Goal: Communication & Community: Answer question/provide support

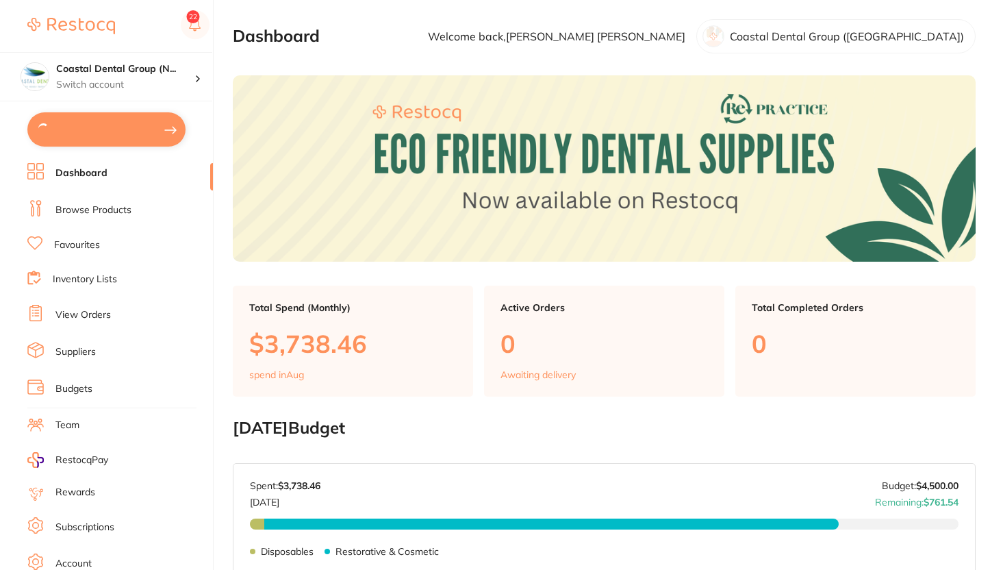
scroll to position [238, 0]
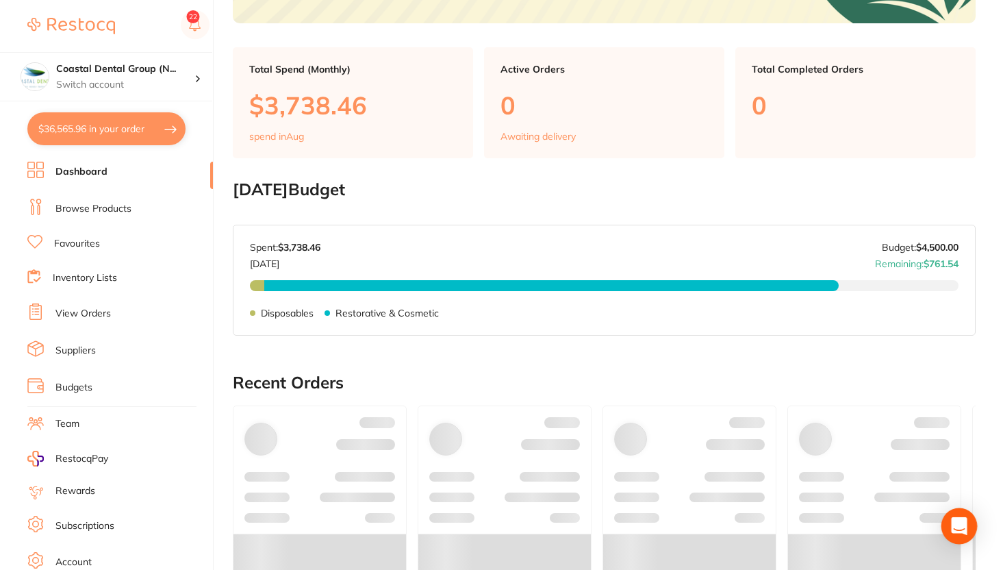
click at [960, 527] on icon "Open Intercom Messenger" at bounding box center [959, 526] width 16 height 18
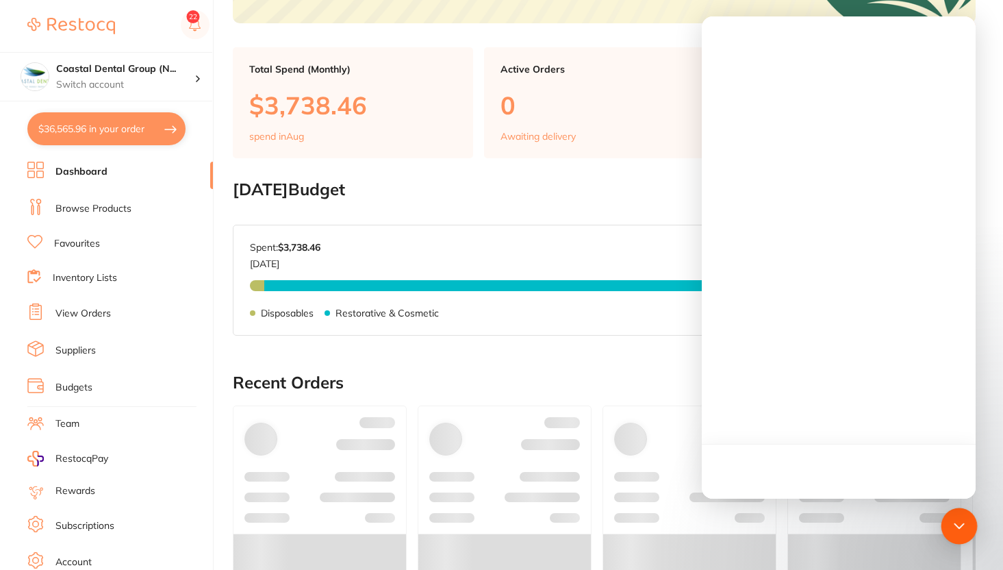
scroll to position [0, 0]
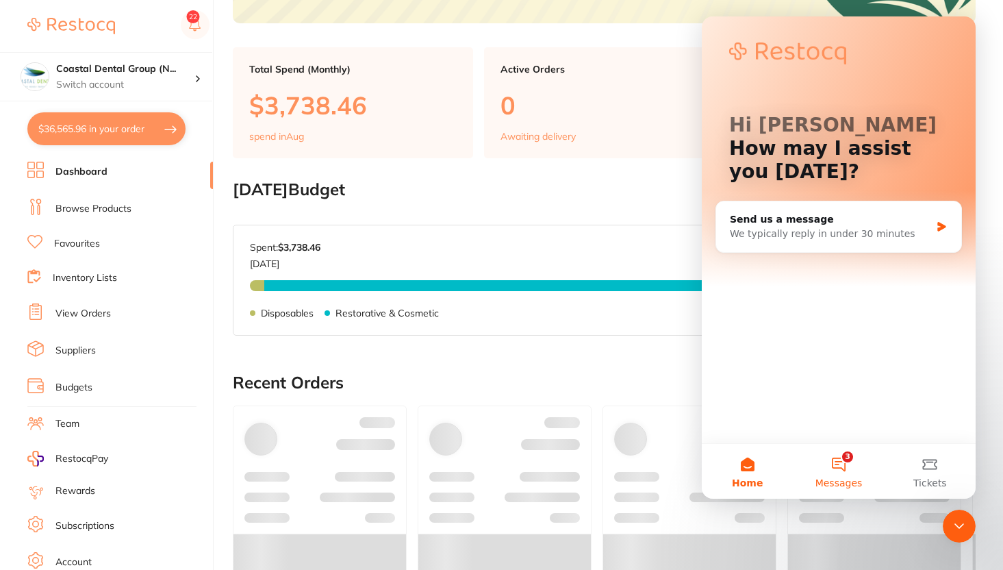
click at [832, 478] on span "Messages" at bounding box center [838, 483] width 47 height 10
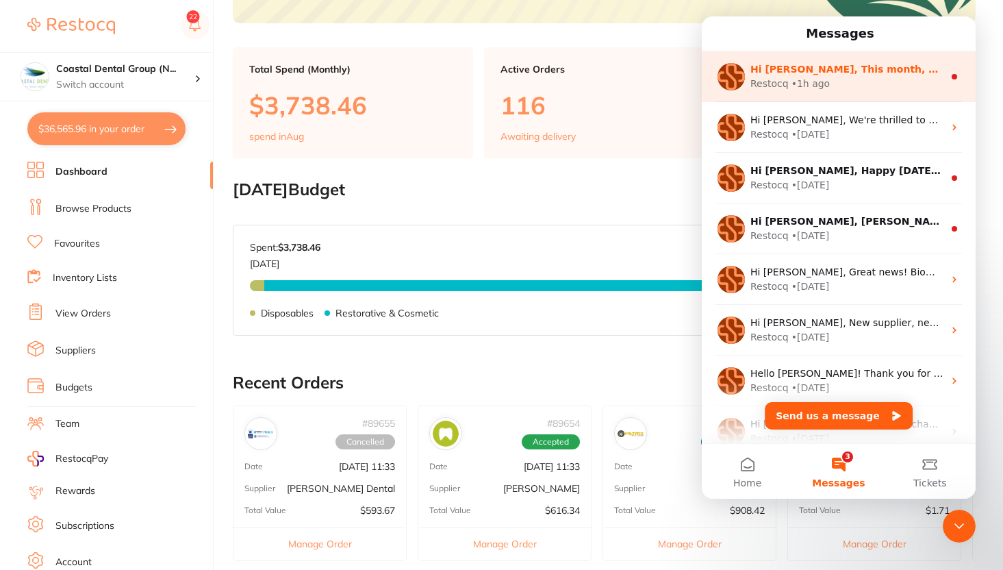
click at [778, 89] on div "Restocq" at bounding box center [769, 84] width 38 height 14
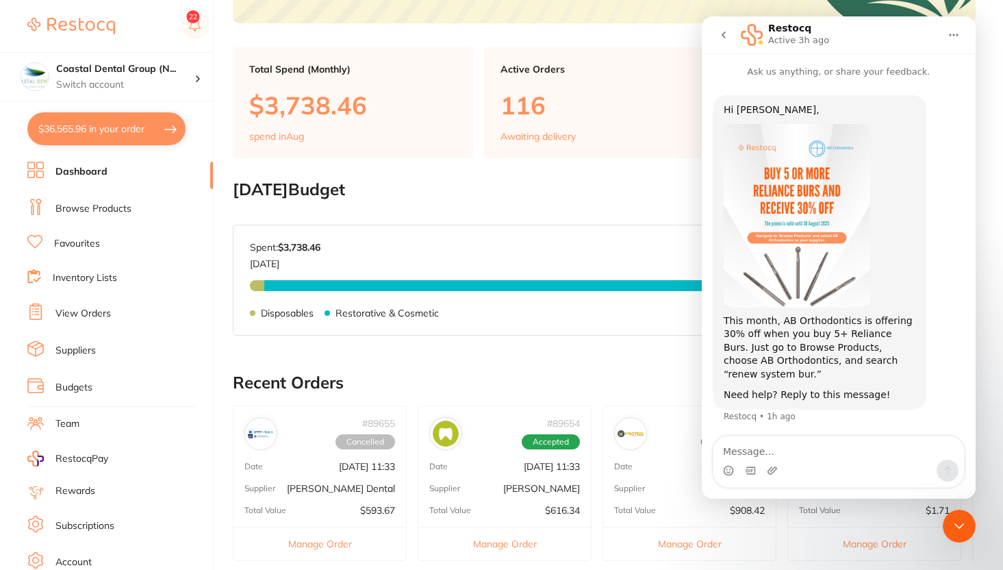
scroll to position [2, 0]
click at [731, 34] on button "go back" at bounding box center [724, 35] width 26 height 26
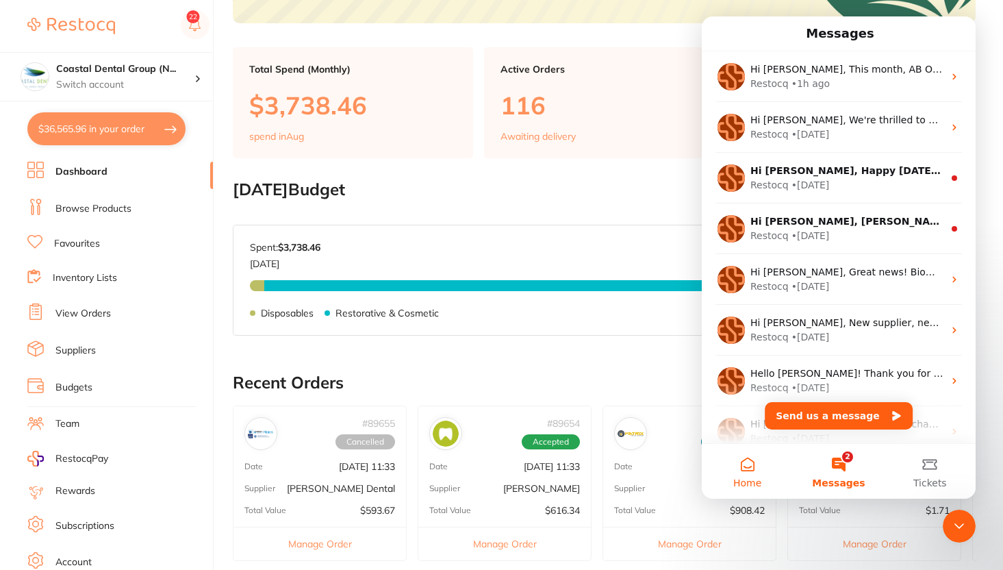
click at [745, 469] on button "Home" at bounding box center [747, 471] width 91 height 55
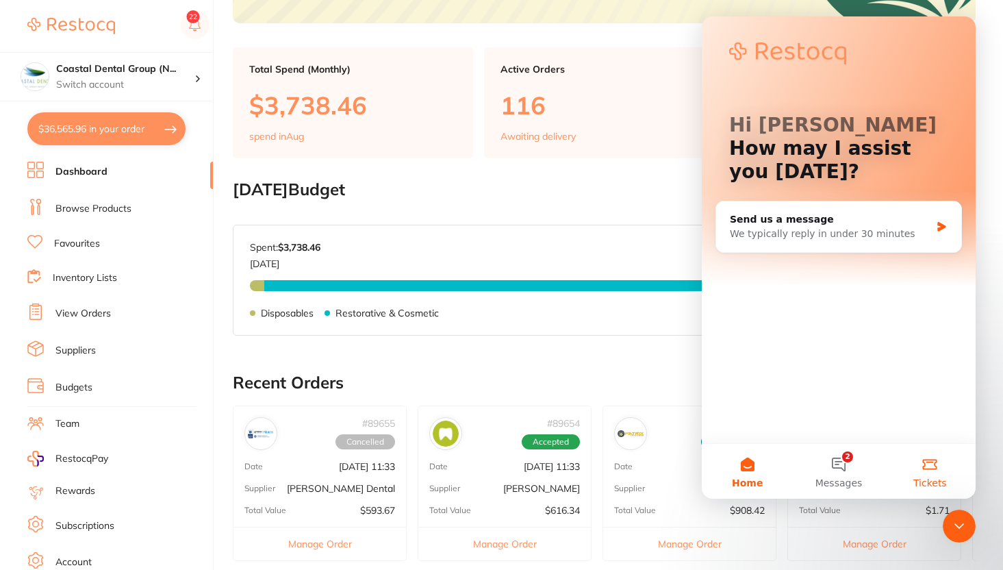
click at [933, 466] on button "Tickets" at bounding box center [930, 471] width 91 height 55
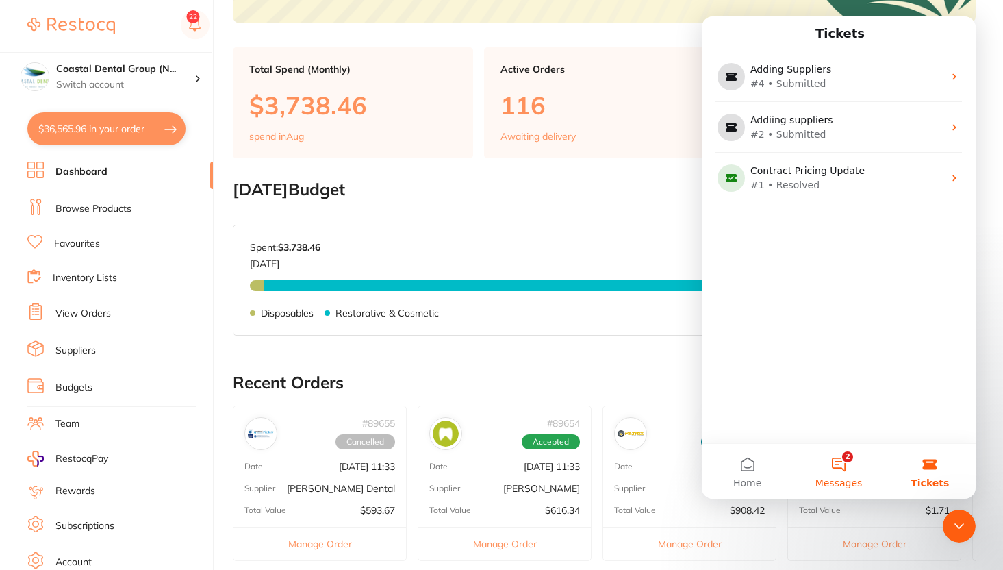
click at [852, 457] on button "2 Messages" at bounding box center [838, 471] width 91 height 55
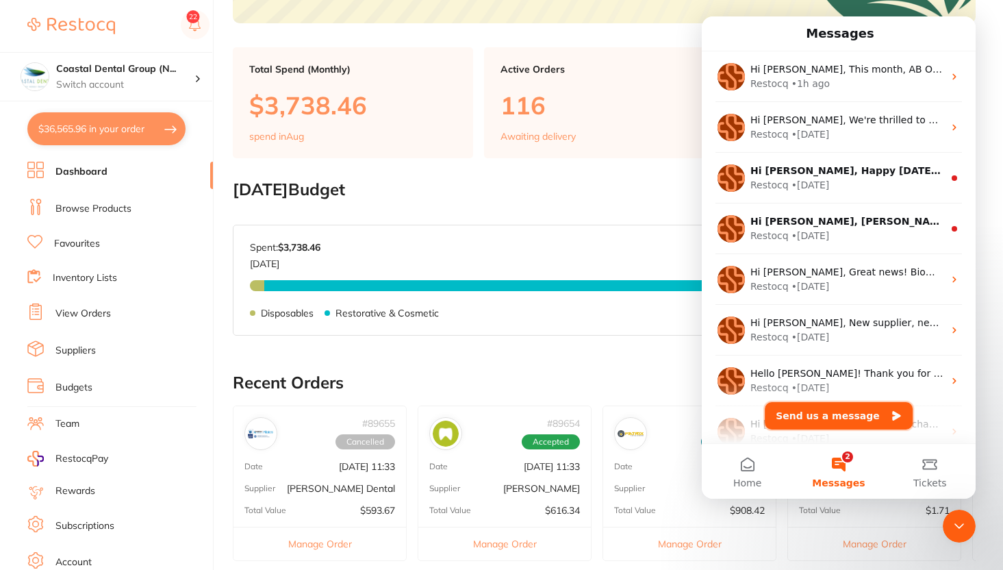
click at [848, 411] on button "Send us a message" at bounding box center [839, 415] width 148 height 27
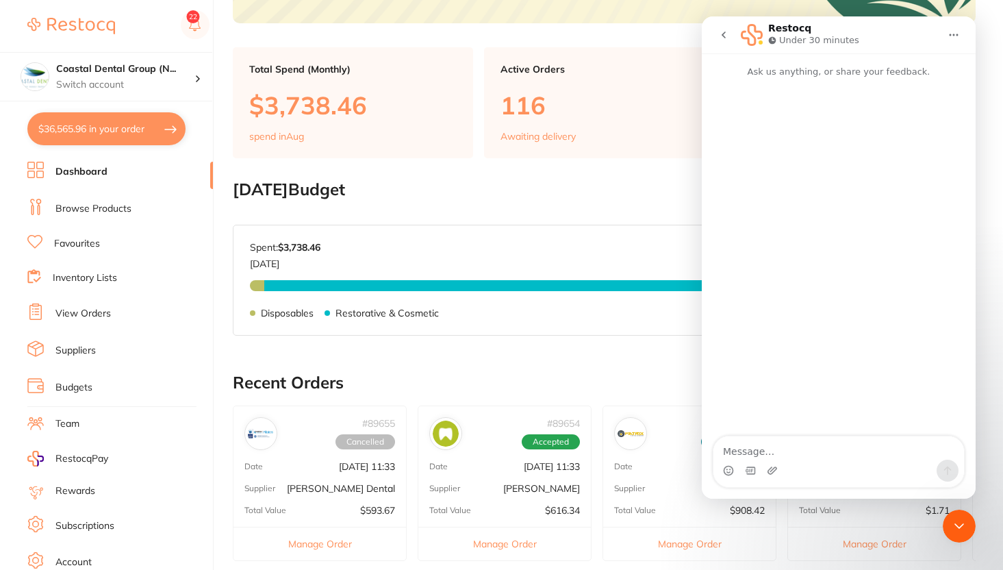
click at [720, 37] on icon "go back" at bounding box center [723, 34] width 11 height 11
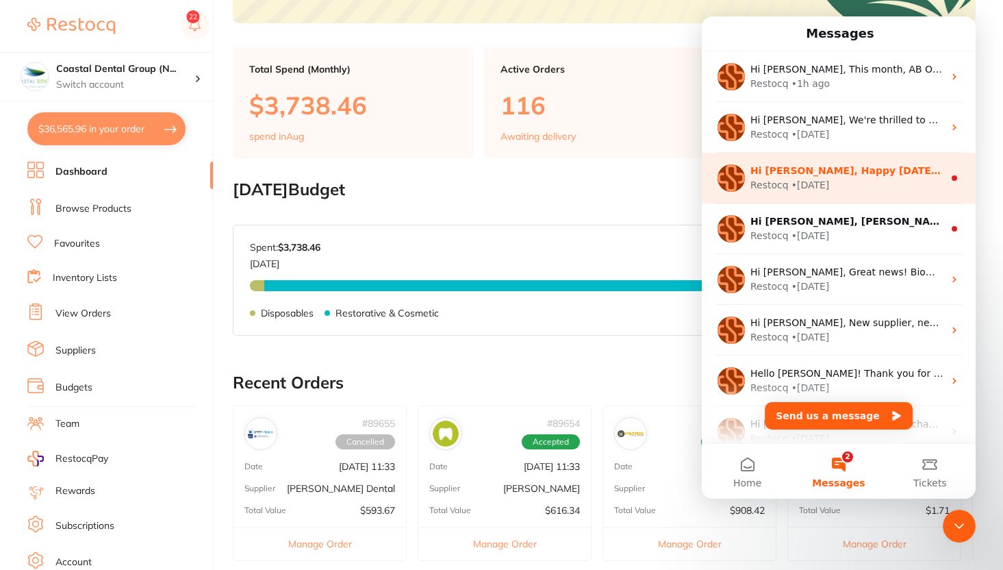
click at [934, 176] on div "Hi [PERSON_NAME], Happy [DATE]! Is there anything I can do for your [DATE]? 😊" at bounding box center [846, 171] width 193 height 14
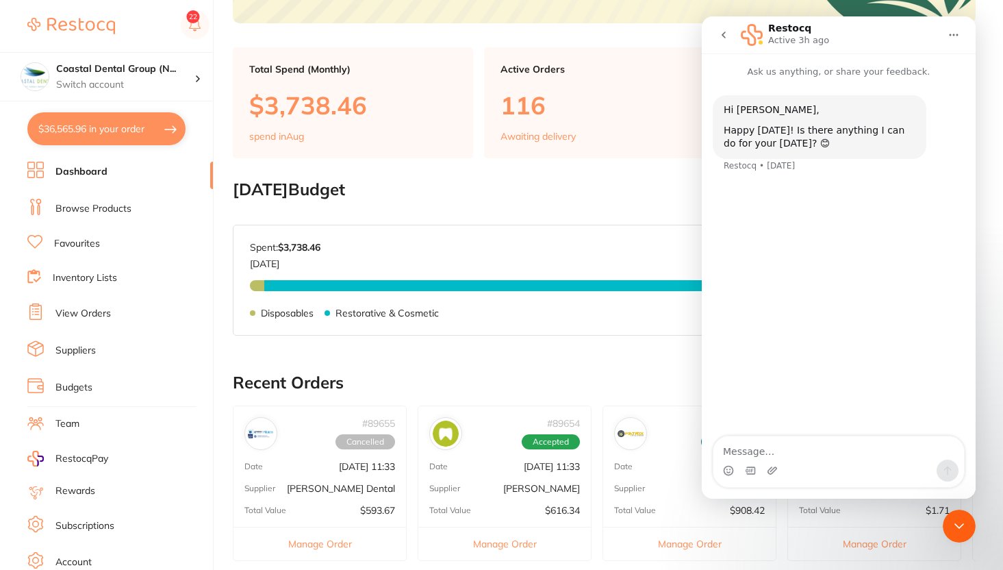
click at [821, 470] on div "Intercom messenger" at bounding box center [838, 470] width 251 height 22
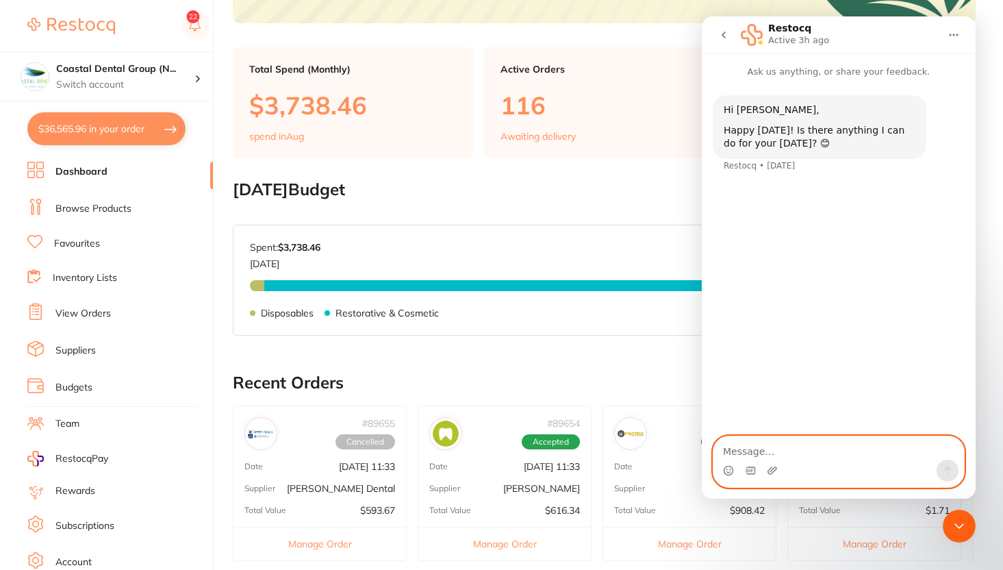
click at [805, 452] on textarea "Message…" at bounding box center [838, 447] width 251 height 23
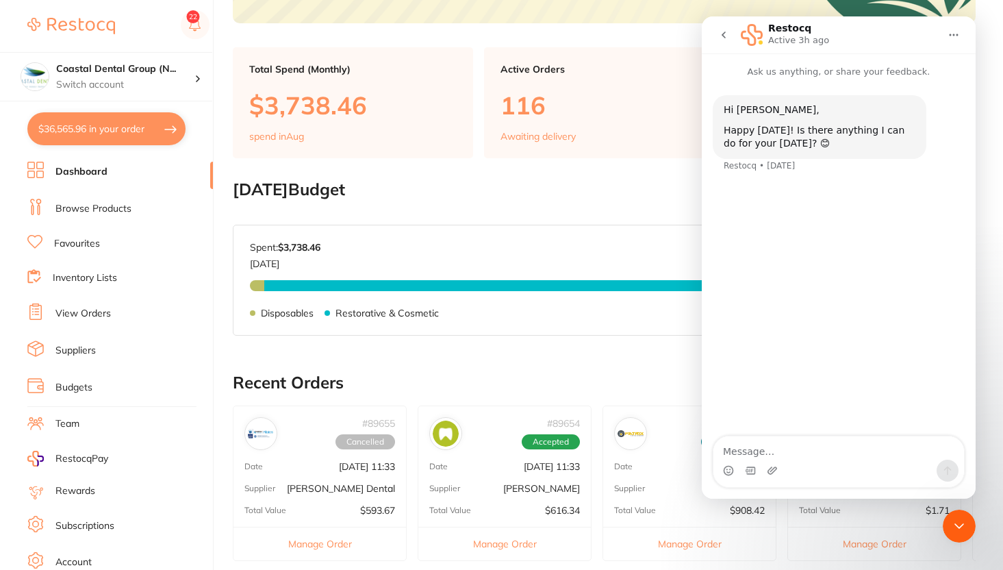
click at [722, 40] on icon "go back" at bounding box center [723, 34] width 11 height 11
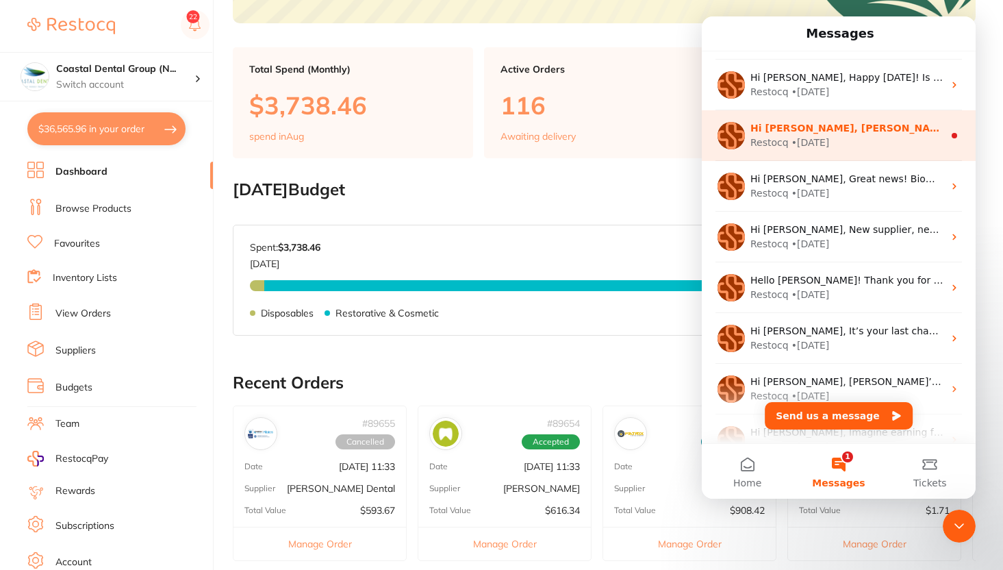
scroll to position [92, 0]
click at [841, 138] on div "Restocq • [DATE]" at bounding box center [846, 144] width 193 height 14
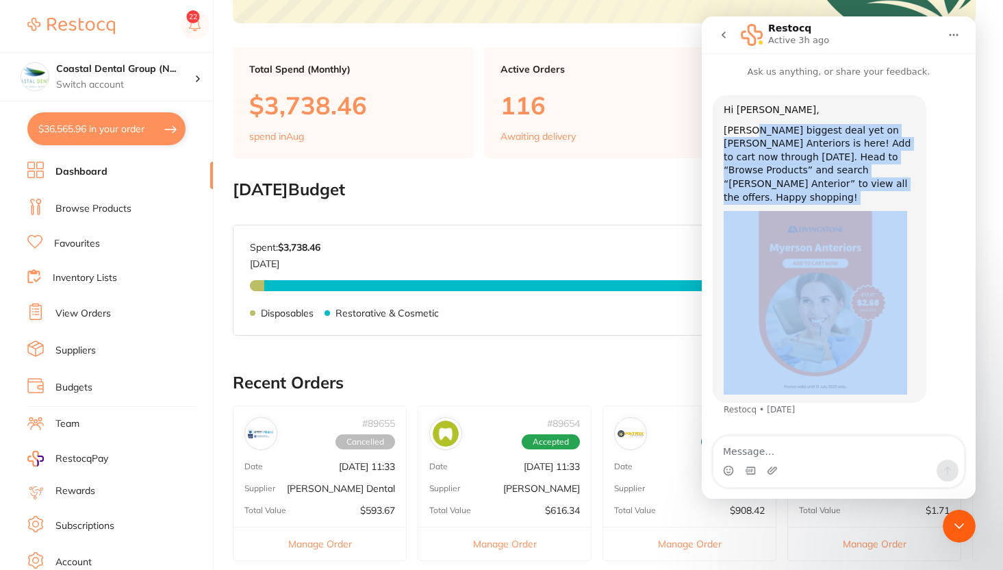
drag, startPoint x: 760, startPoint y: 132, endPoint x: 878, endPoint y: 191, distance: 132.3
click at [877, 193] on div "Hi [PERSON_NAME], [PERSON_NAME] biggest deal yet on [PERSON_NAME] Anteriors is …" at bounding box center [820, 248] width 192 height 291
click at [878, 191] on div "Hi [PERSON_NAME], [PERSON_NAME] biggest deal yet on [PERSON_NAME] Anteriors is …" at bounding box center [820, 248] width 192 height 291
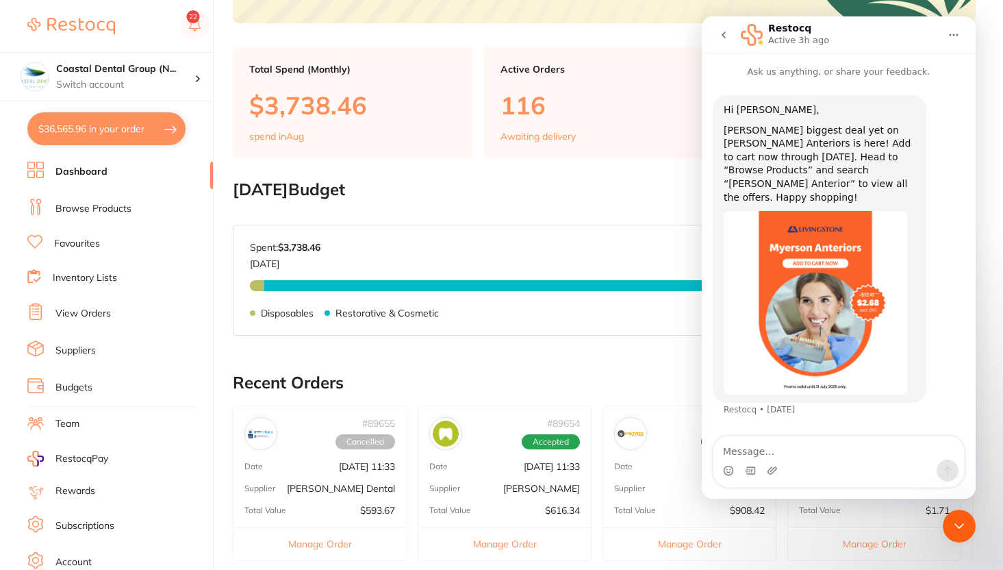
click at [722, 34] on icon "go back" at bounding box center [723, 34] width 11 height 11
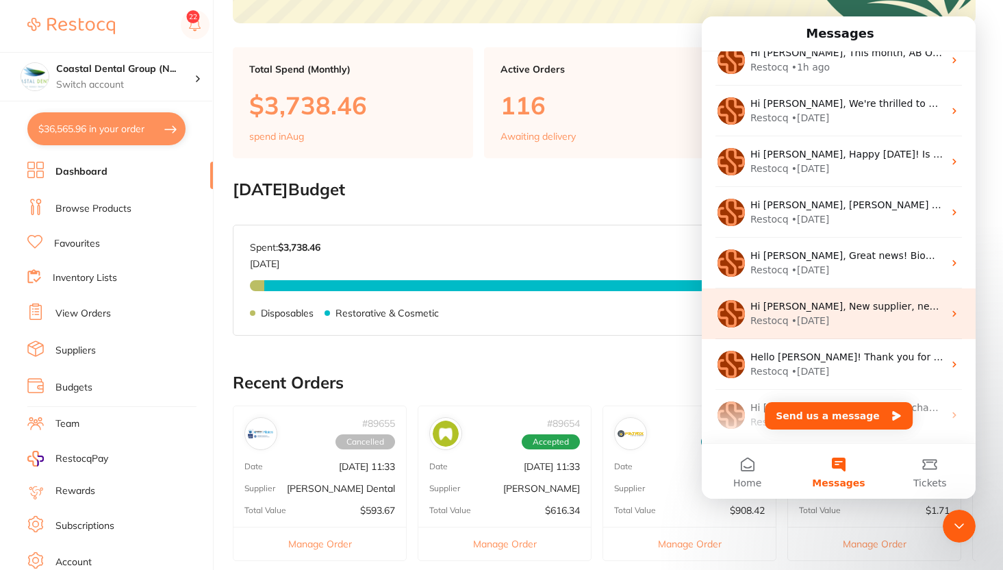
scroll to position [0, 0]
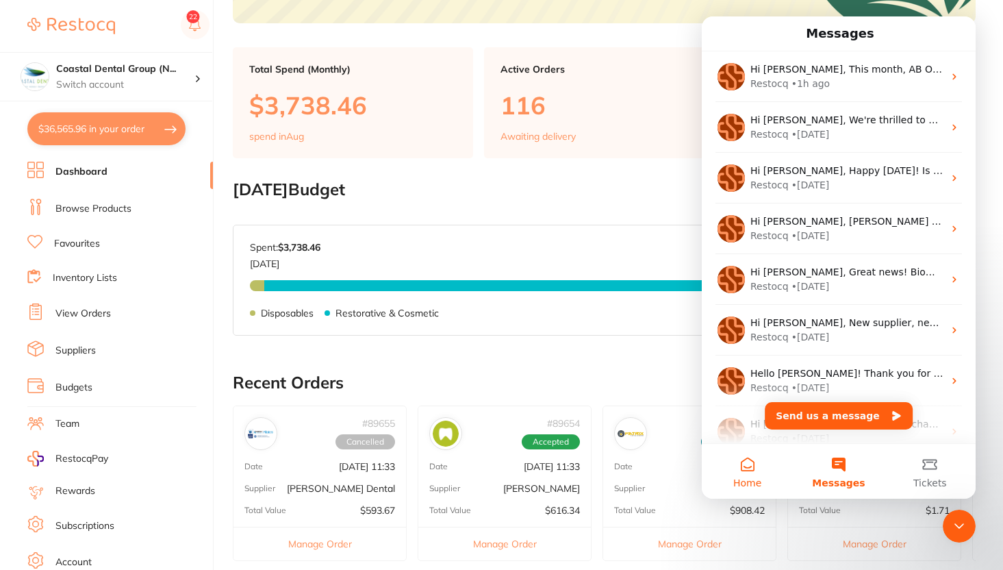
click at [740, 474] on button "Home" at bounding box center [747, 471] width 91 height 55
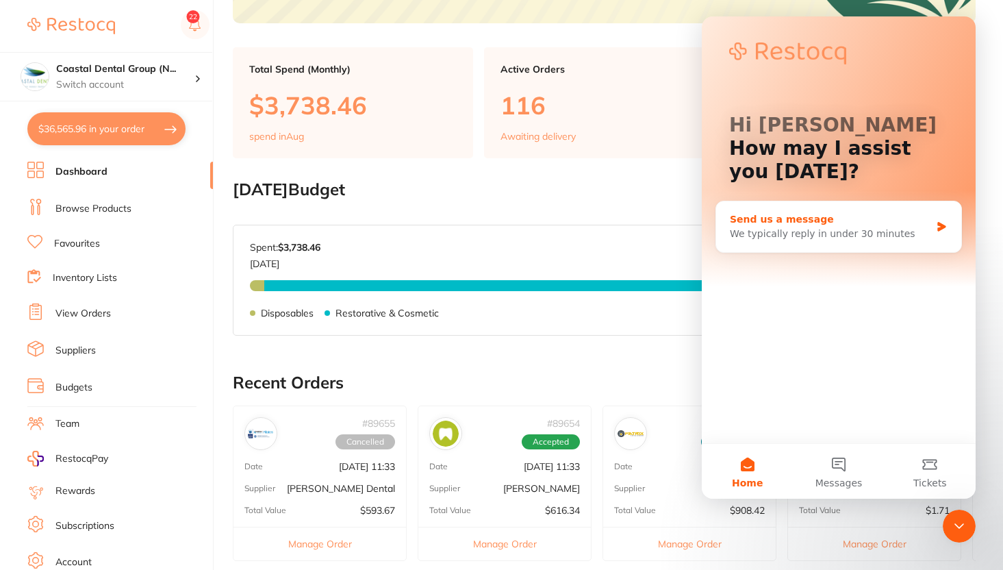
click at [852, 237] on div "We typically reply in under 30 minutes" at bounding box center [830, 234] width 201 height 14
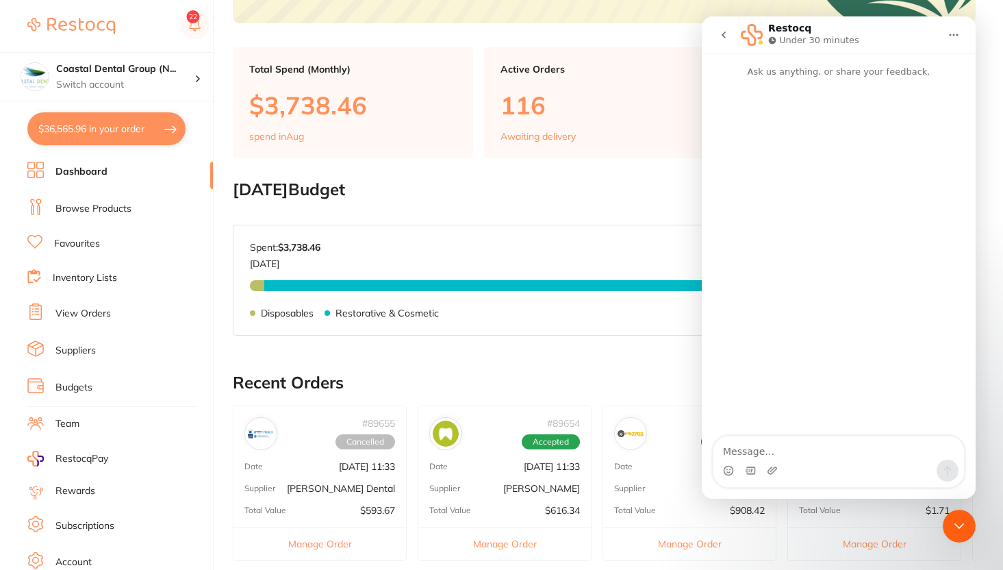
click at [720, 34] on icon "go back" at bounding box center [723, 34] width 11 height 11
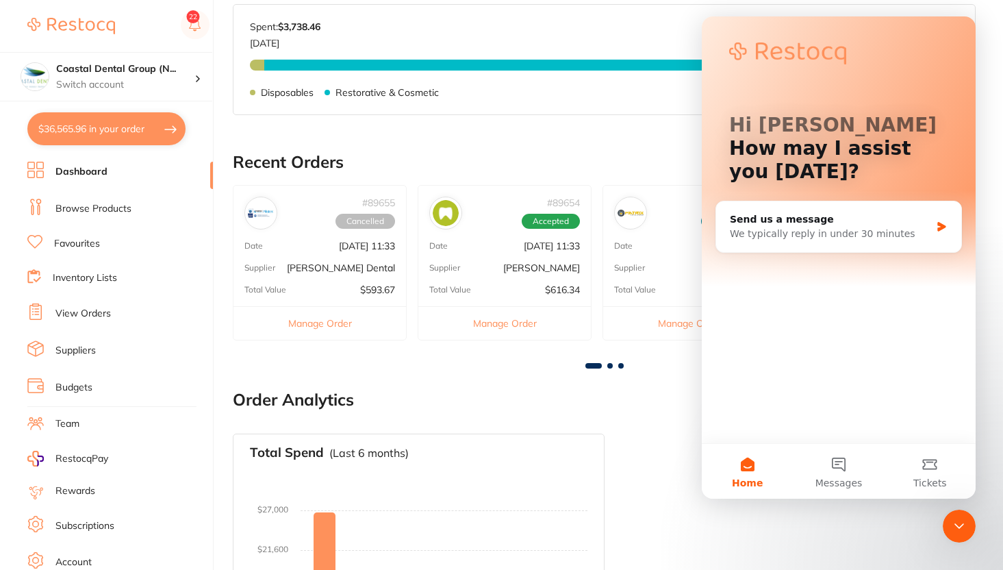
scroll to position [472, 0]
